Goal: Register for event/course

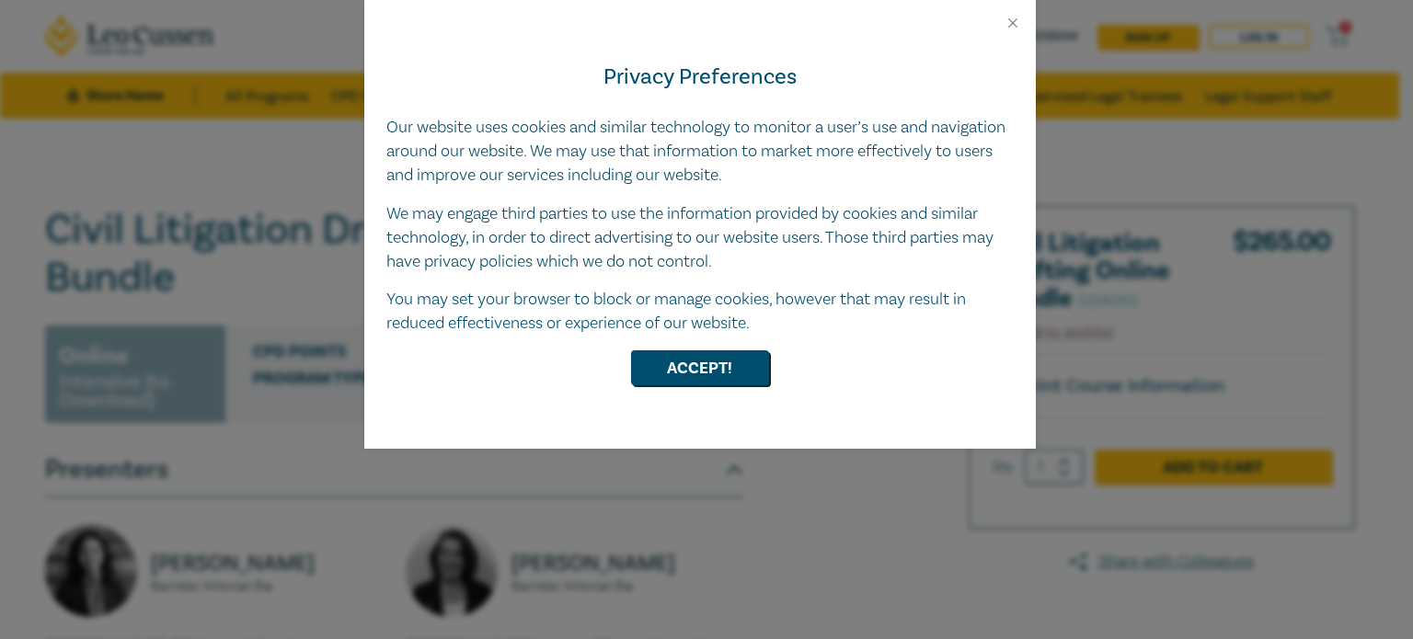
click at [717, 365] on button "Accept!" at bounding box center [700, 367] width 138 height 35
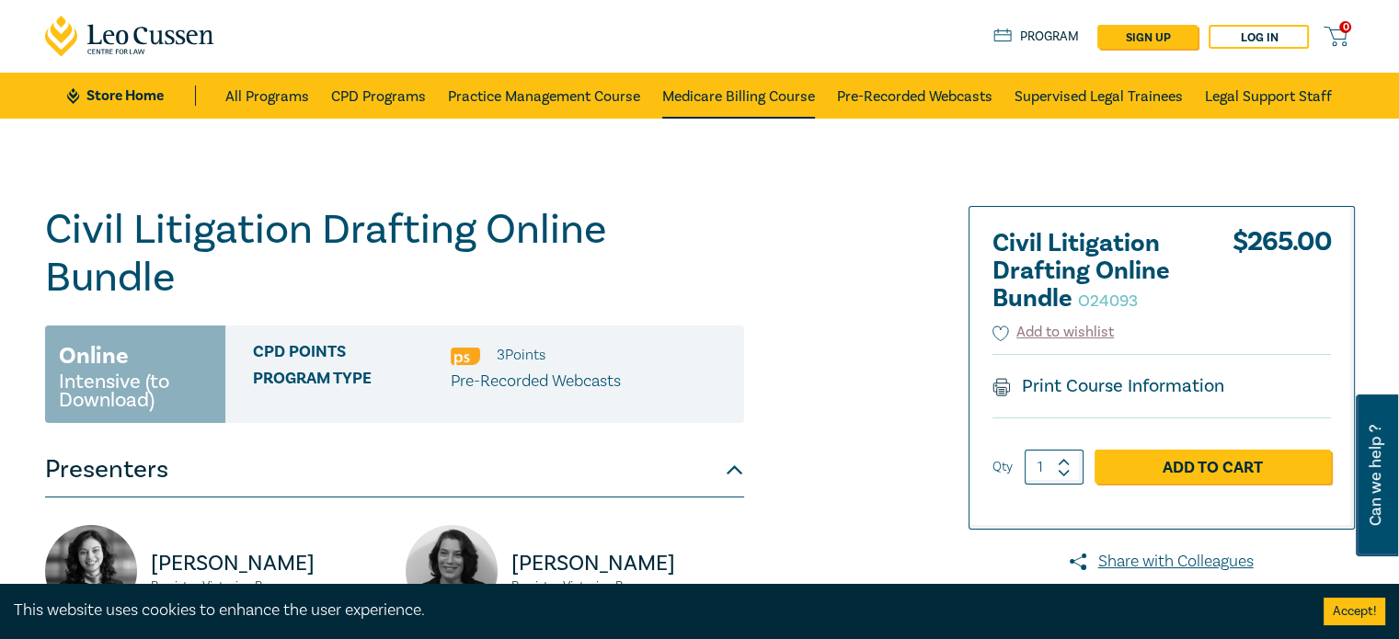
click at [759, 90] on link "Medicare Billing Course" at bounding box center [738, 96] width 153 height 46
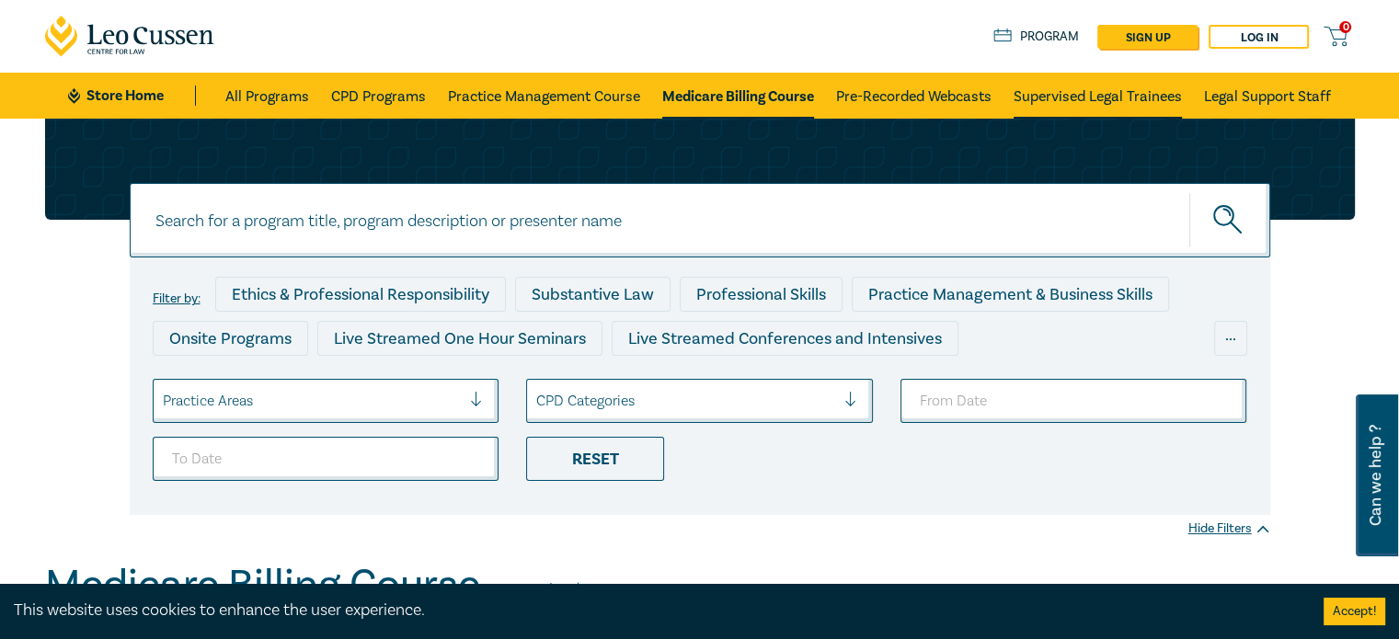
click at [1160, 97] on link "Supervised Legal Trainees" at bounding box center [1098, 96] width 168 height 46
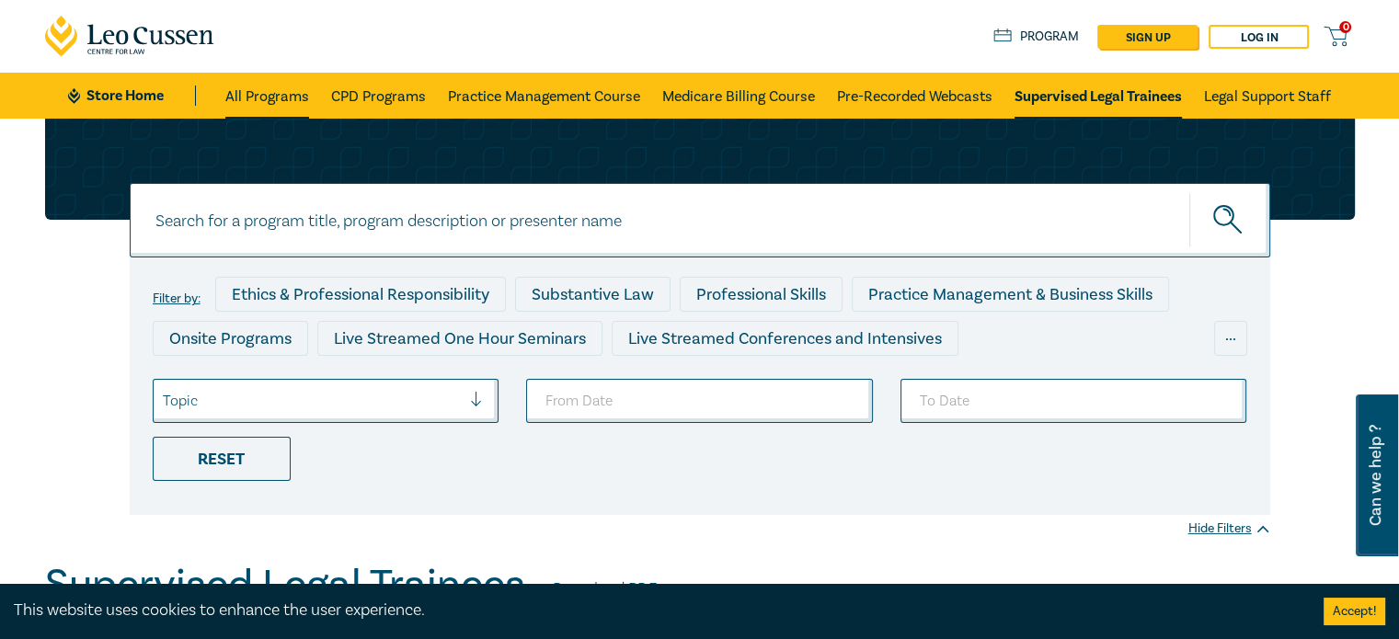
click at [246, 98] on link "All Programs" at bounding box center [267, 96] width 84 height 46
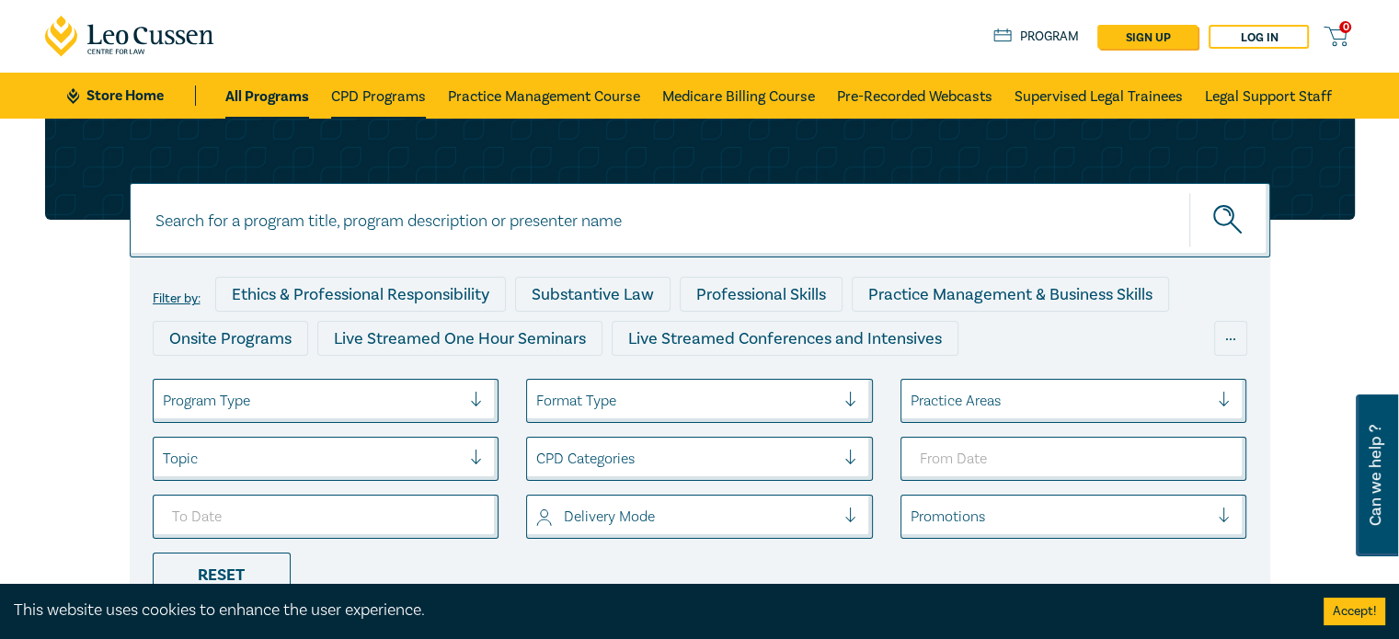
click at [385, 100] on link "CPD Programs" at bounding box center [378, 96] width 95 height 46
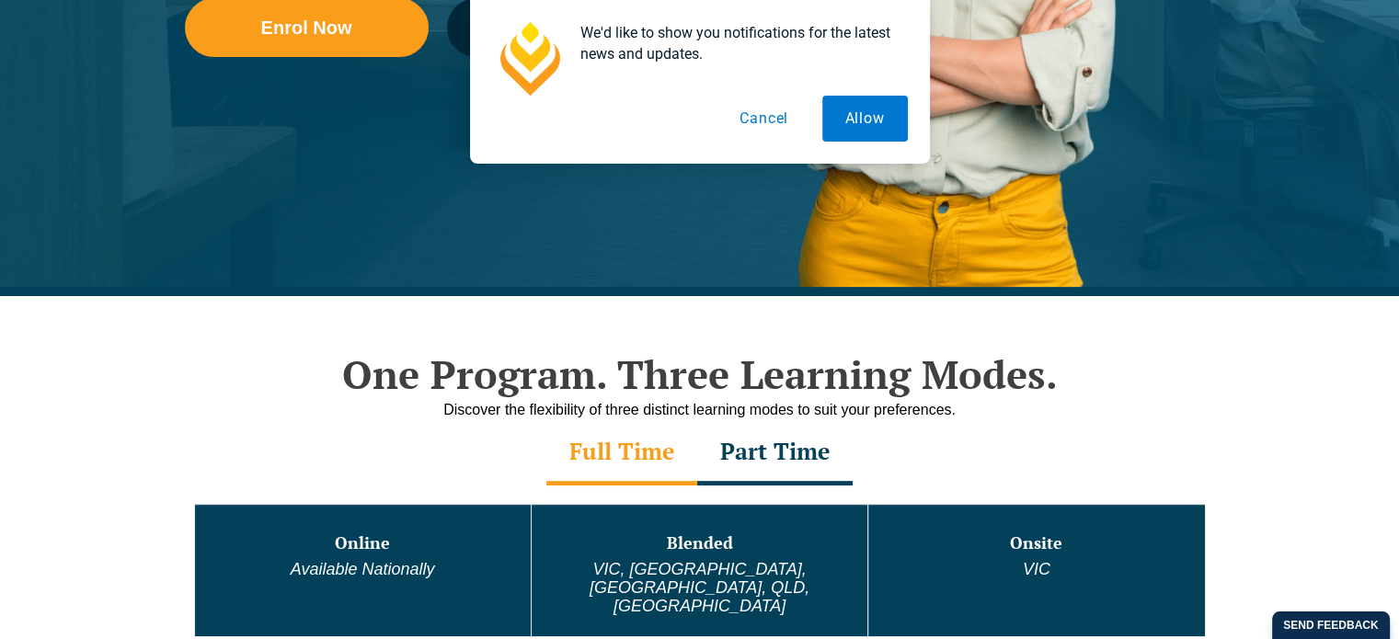
scroll to position [644, 0]
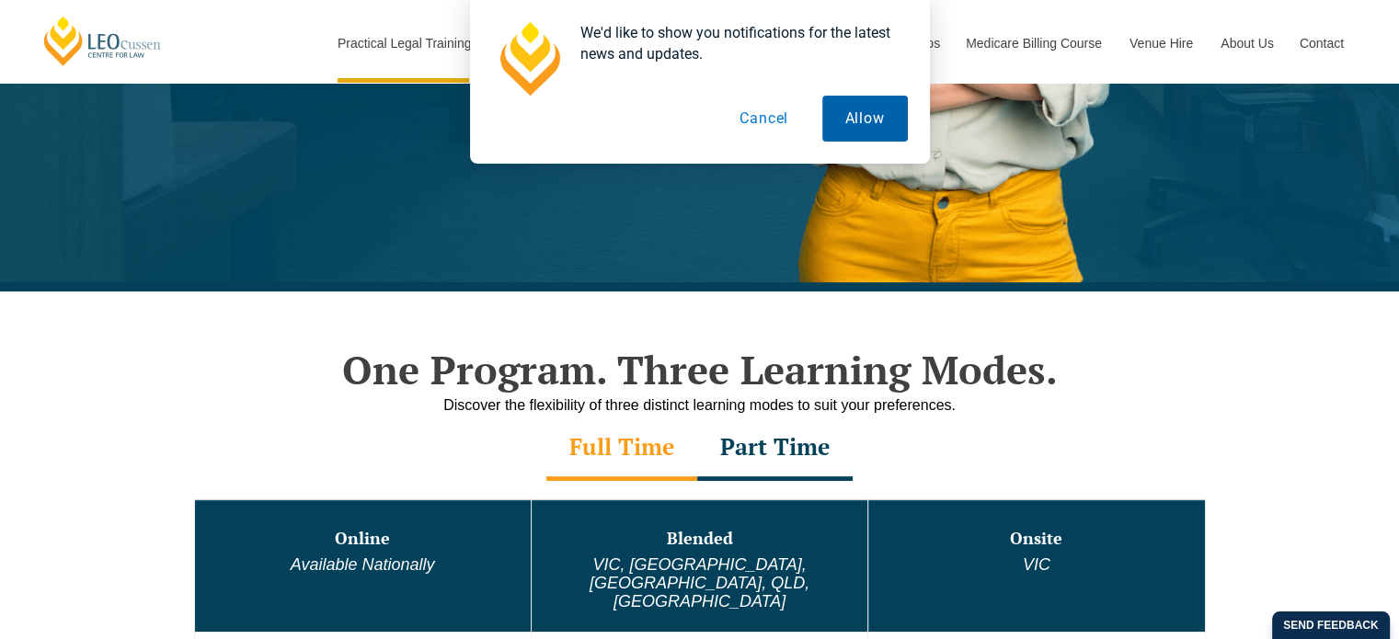
click at [891, 124] on button "Allow" at bounding box center [865, 119] width 86 height 46
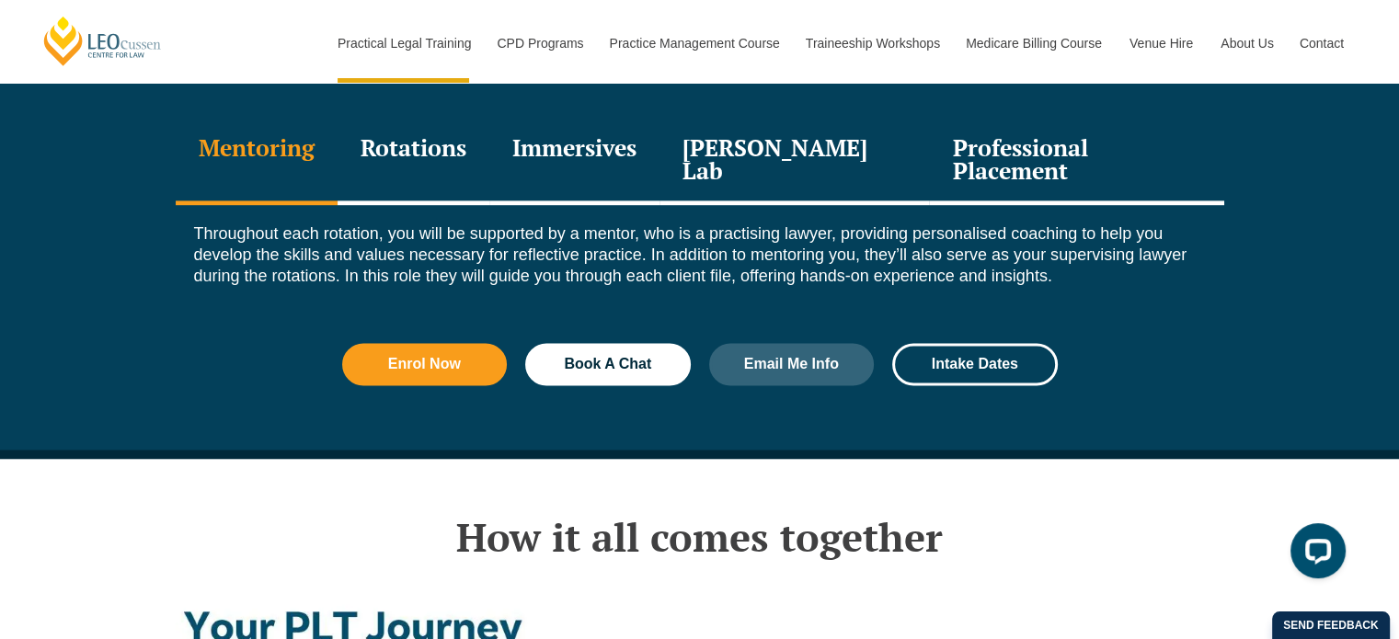
scroll to position [2576, 0]
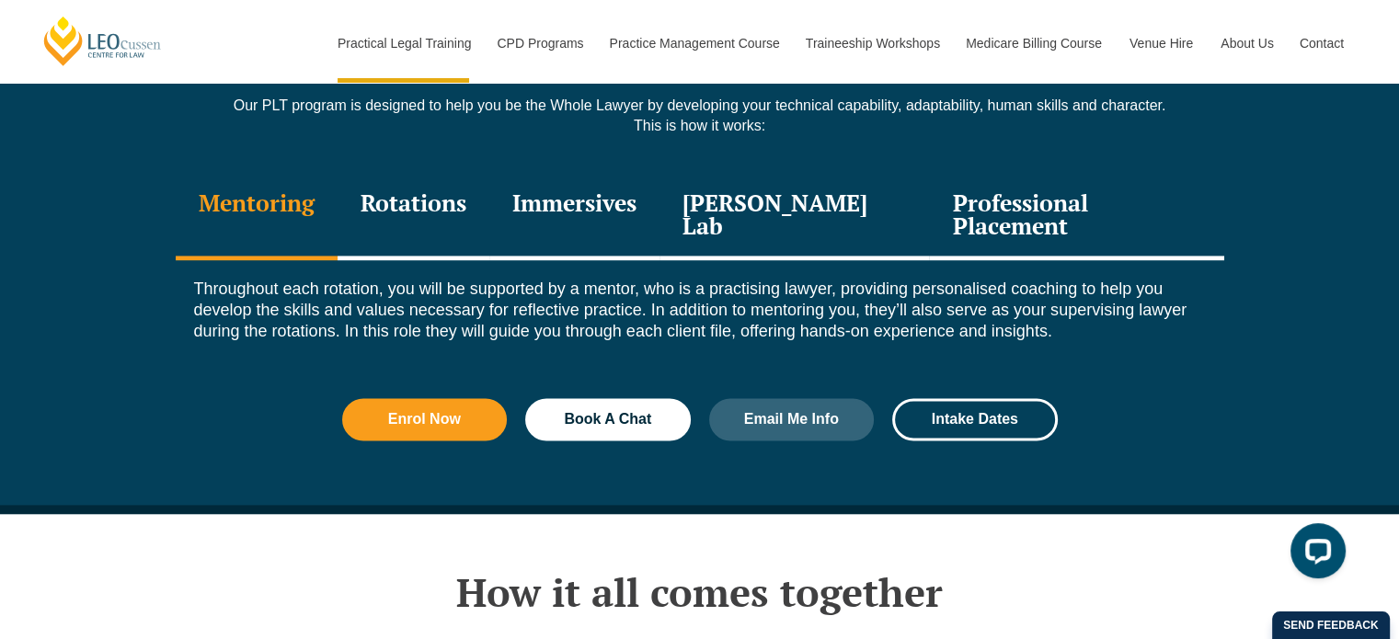
click at [410, 180] on div "Rotations" at bounding box center [414, 216] width 152 height 87
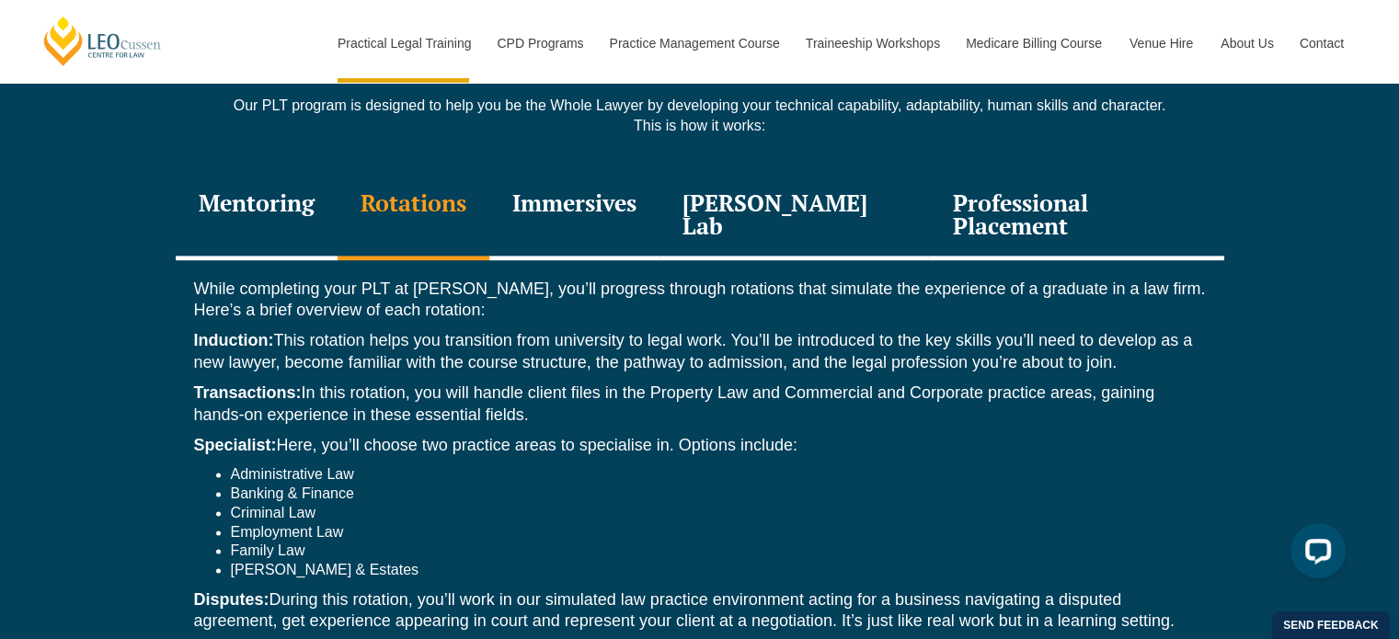
click at [603, 173] on div "Immersives" at bounding box center [574, 216] width 170 height 87
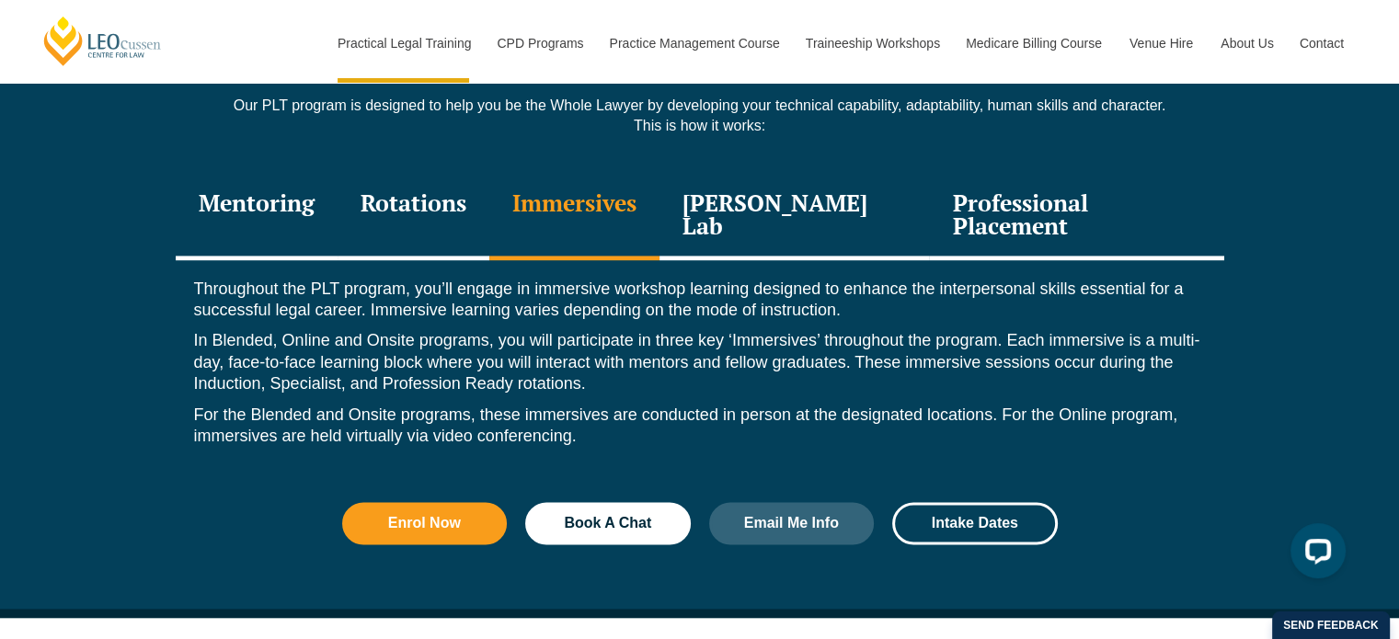
click at [802, 173] on div "Leo Justice Lab" at bounding box center [795, 216] width 270 height 87
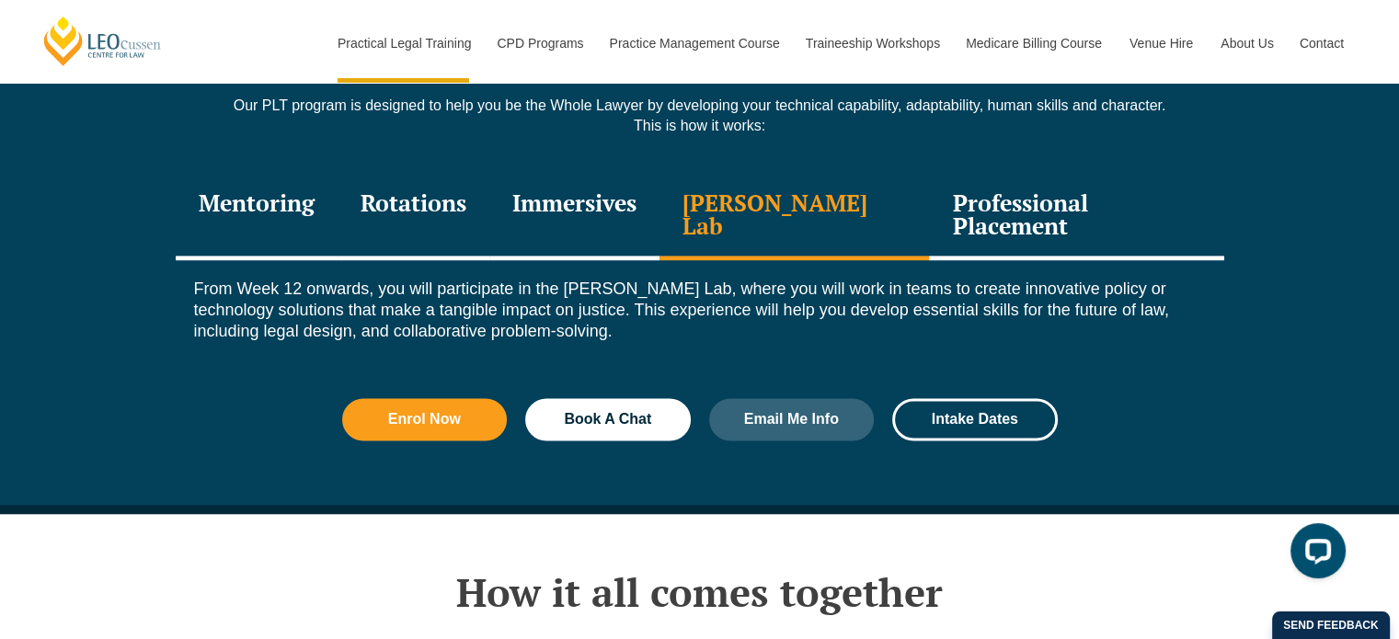
click at [1022, 173] on div "Professional Placement" at bounding box center [1076, 216] width 294 height 87
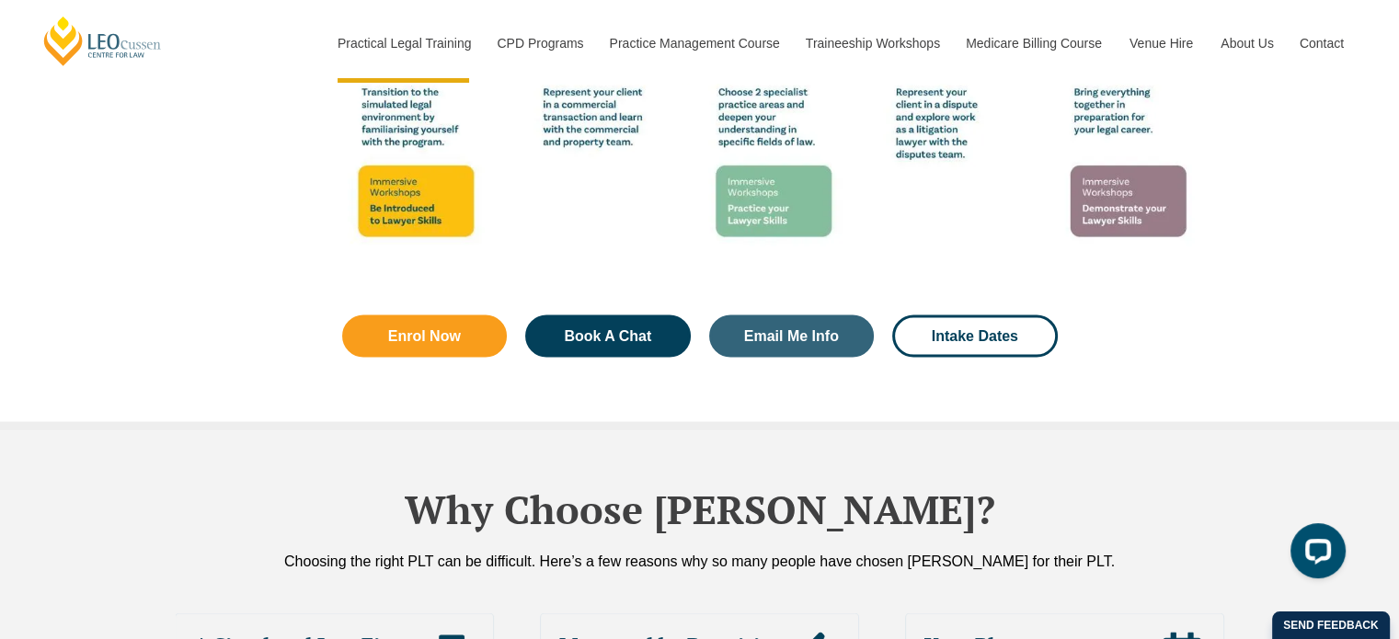
scroll to position [3679, 0]
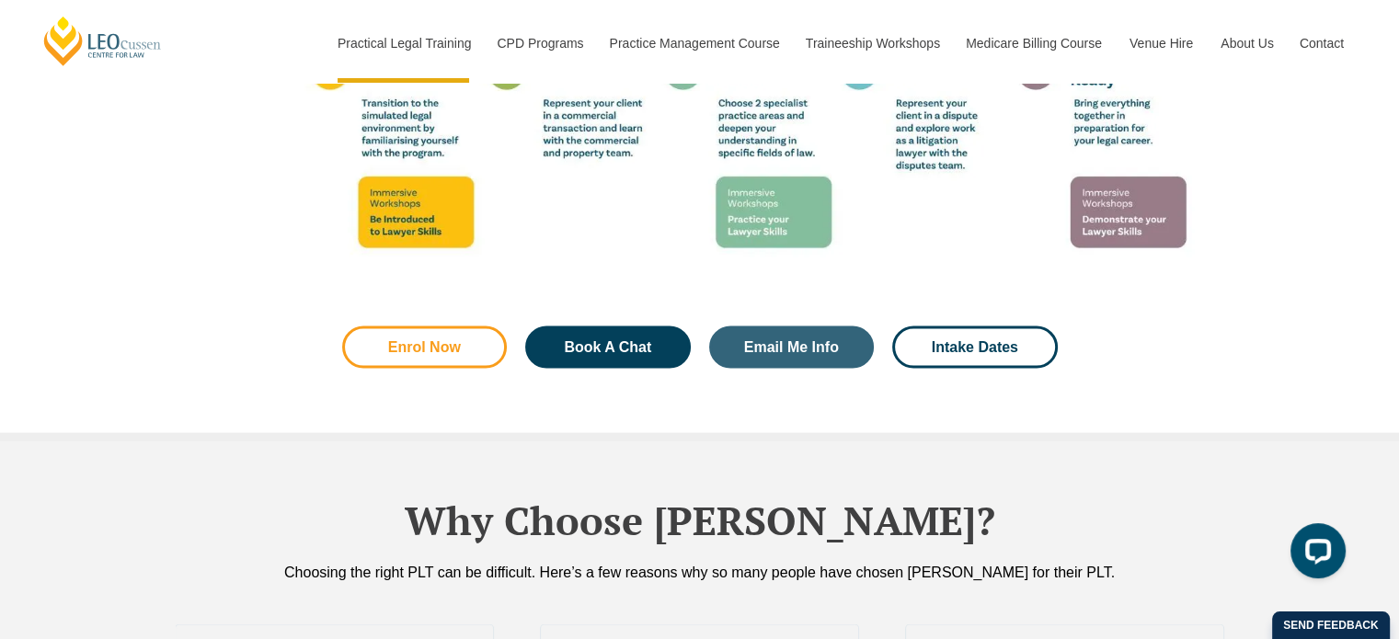
click at [400, 340] on span "Enrol Now" at bounding box center [424, 347] width 73 height 15
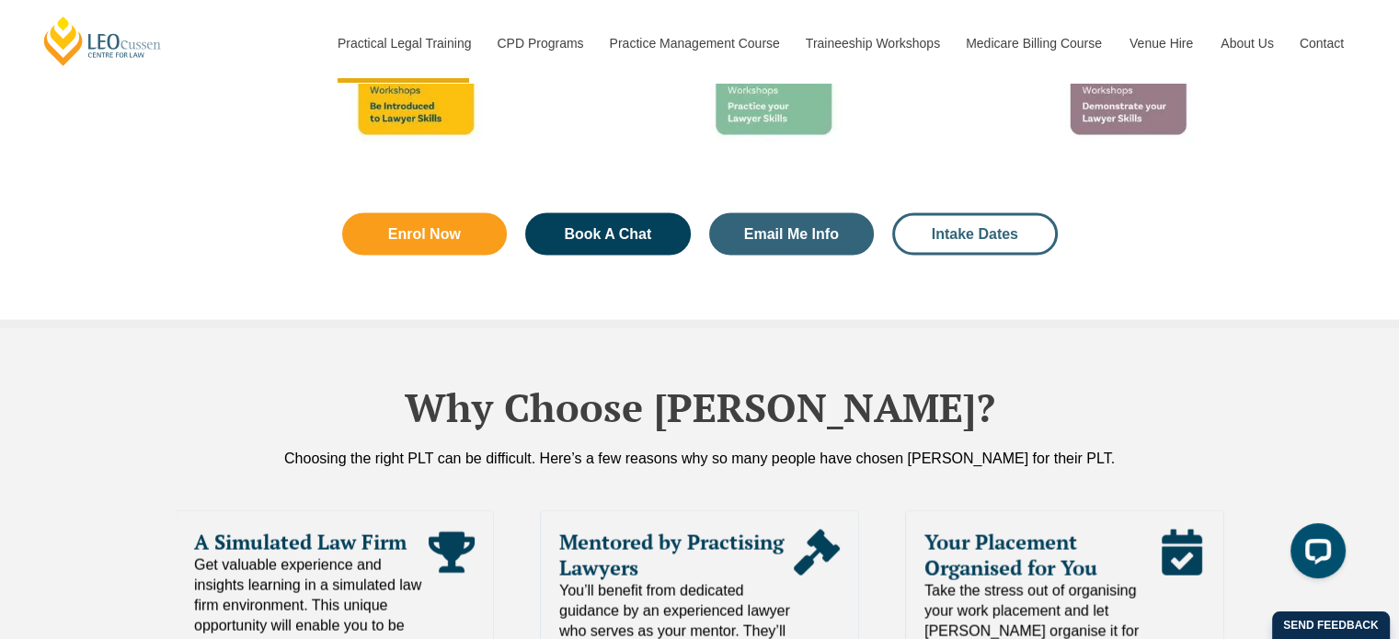
click at [992, 227] on span "Intake Dates" at bounding box center [975, 234] width 86 height 15
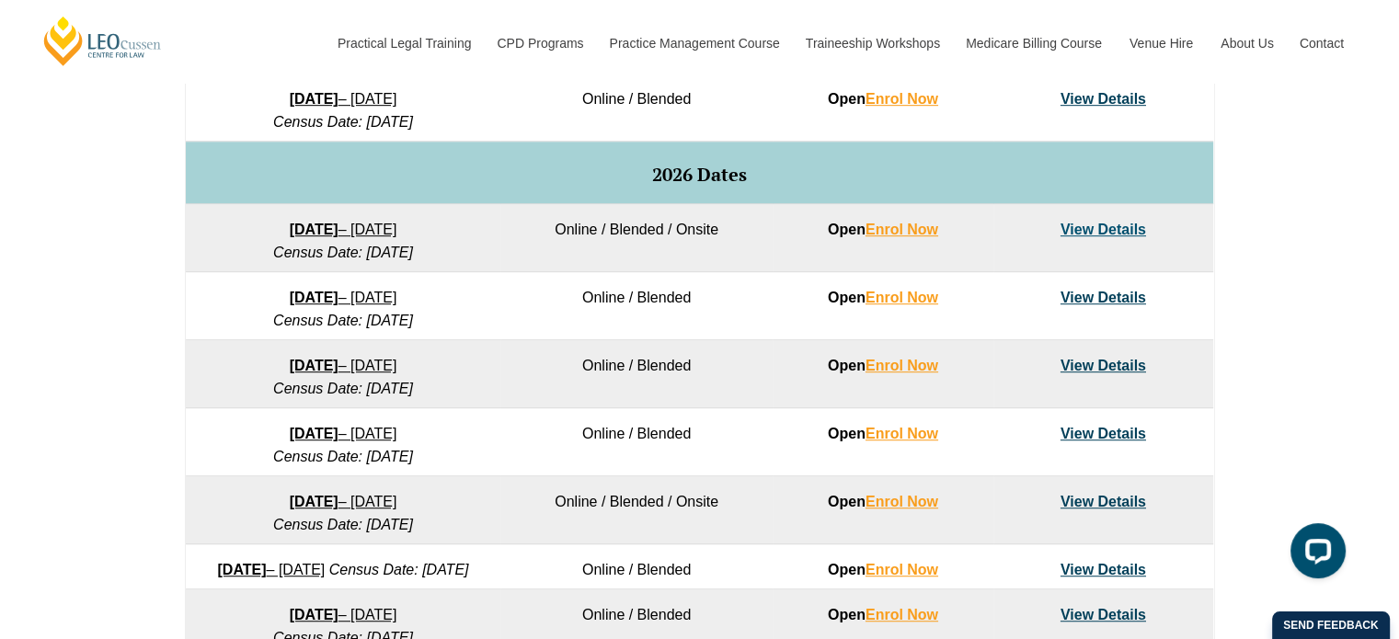
scroll to position [1104, 0]
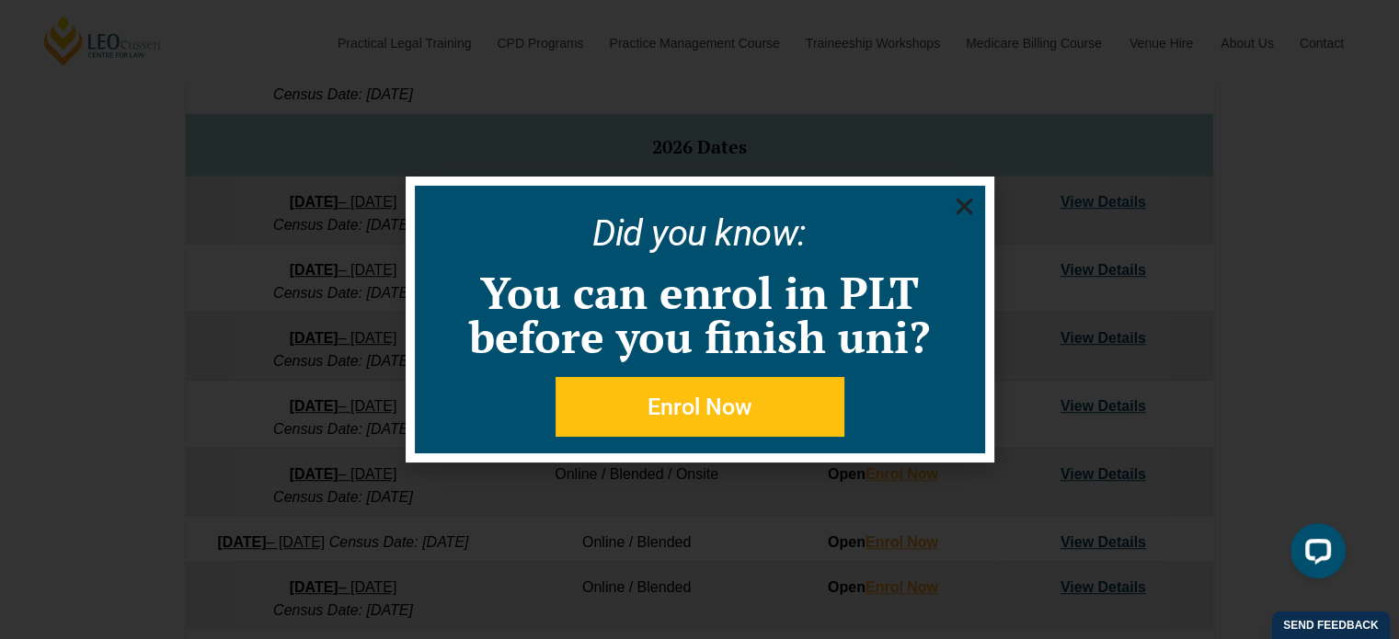
click at [957, 209] on icon "Close" at bounding box center [964, 206] width 23 height 23
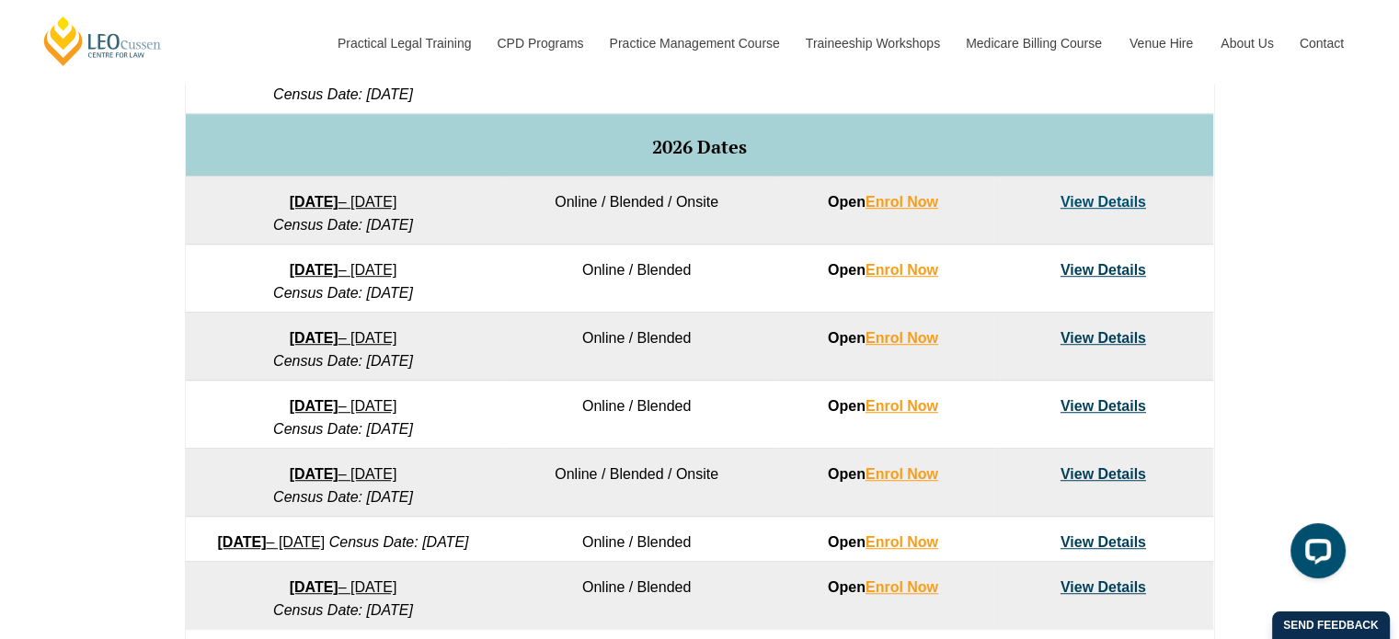
click at [385, 346] on link "23 March 2026 – 7 August 2026" at bounding box center [344, 338] width 108 height 16
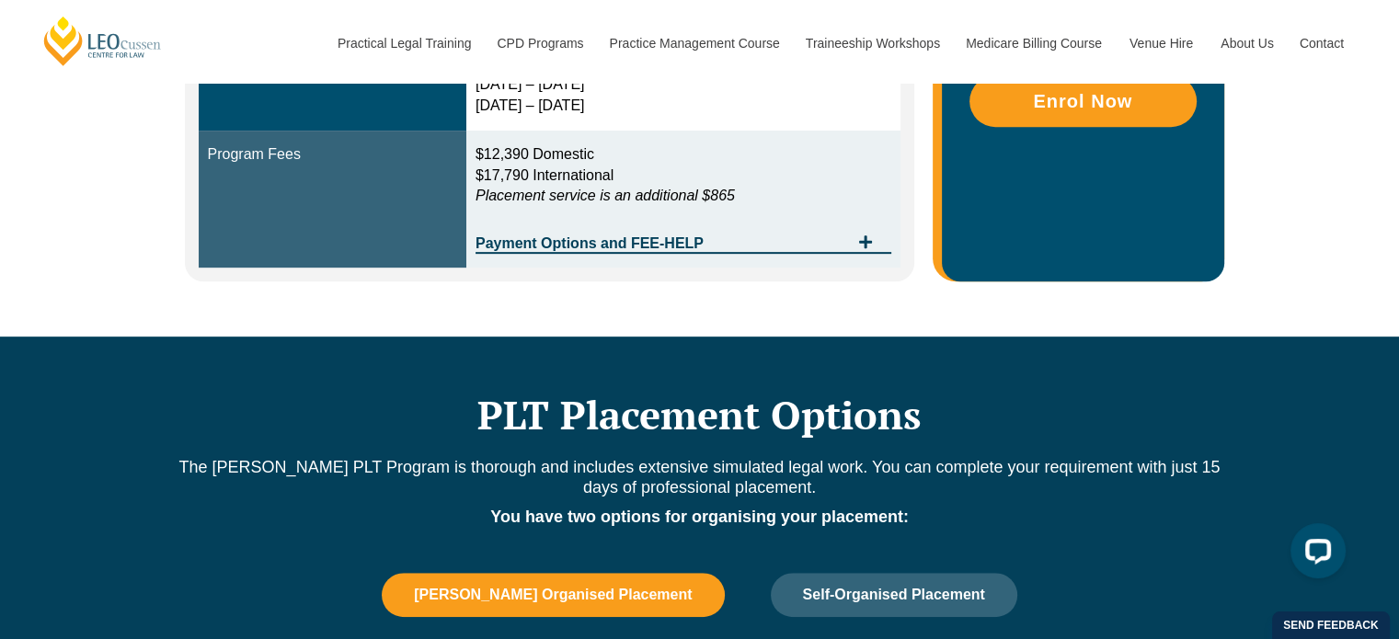
scroll to position [736, 0]
